Goal: Transaction & Acquisition: Purchase product/service

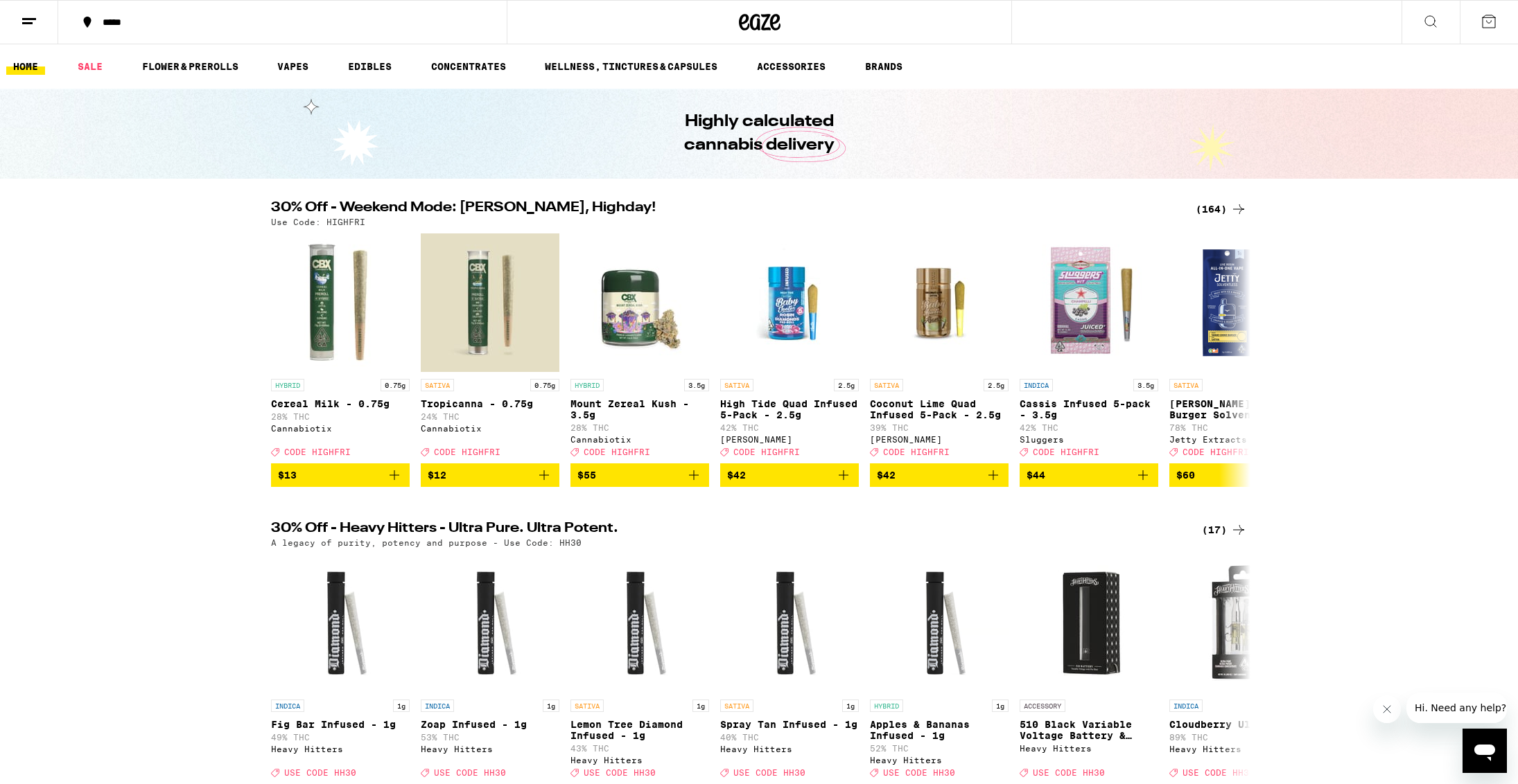
click at [1206, 213] on div "(164)" at bounding box center [1221, 209] width 52 height 17
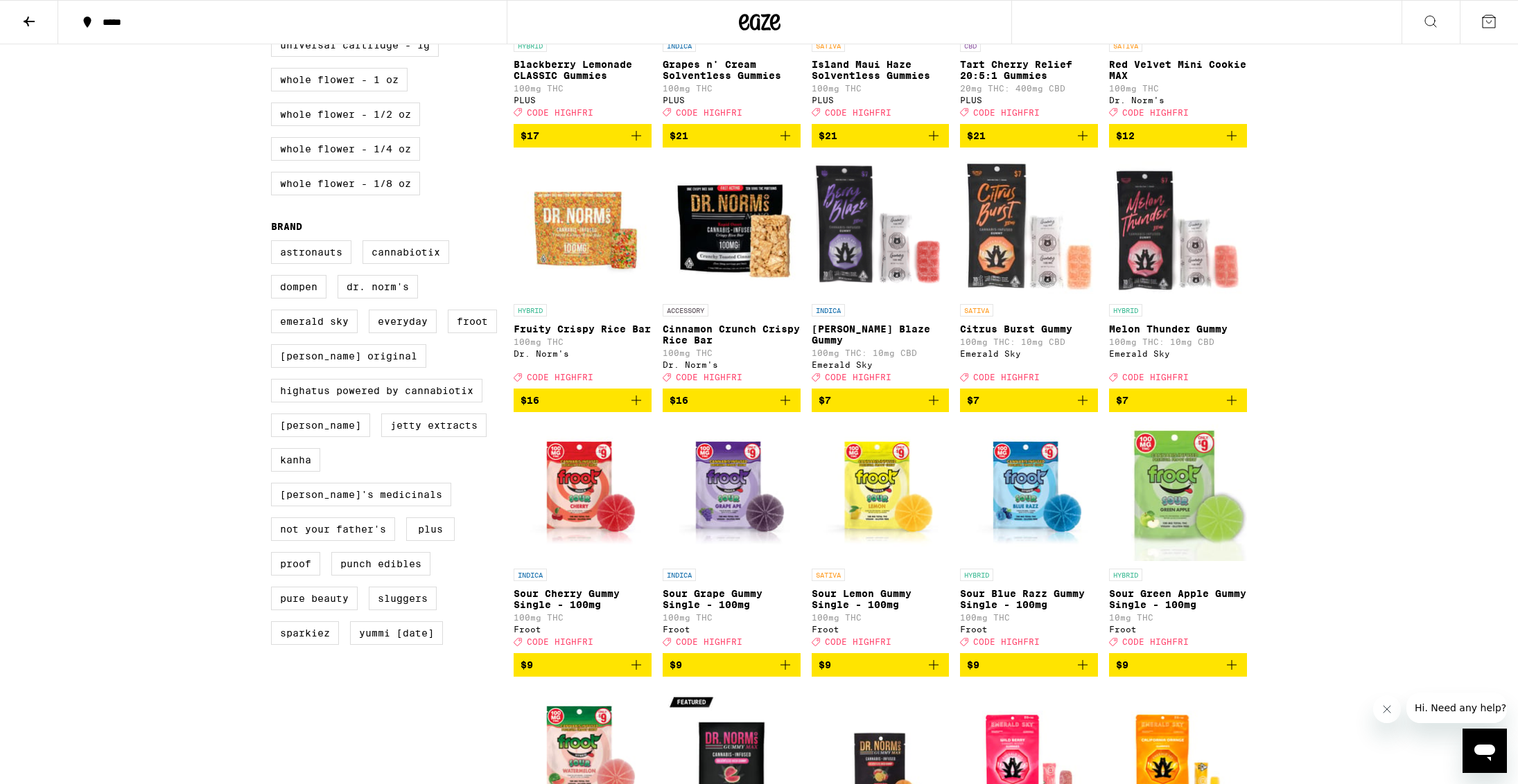
scroll to position [831, 0]
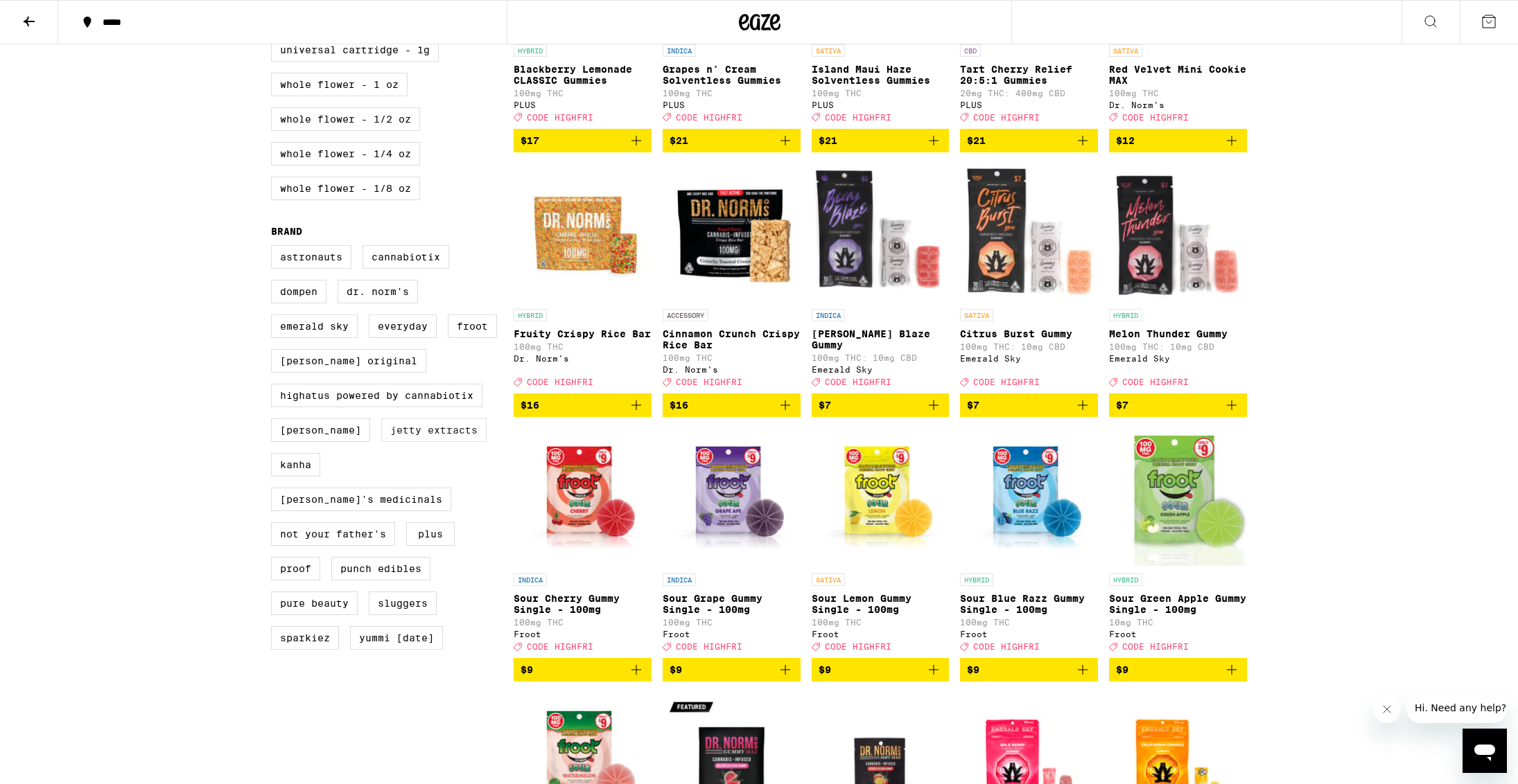
click at [381, 442] on label "Jetty Extracts" at bounding box center [433, 430] width 105 height 23
click at [275, 248] on input "Jetty Extracts" at bounding box center [274, 248] width 1 height 1
checkbox input "true"
